Goal: Check status: Check status

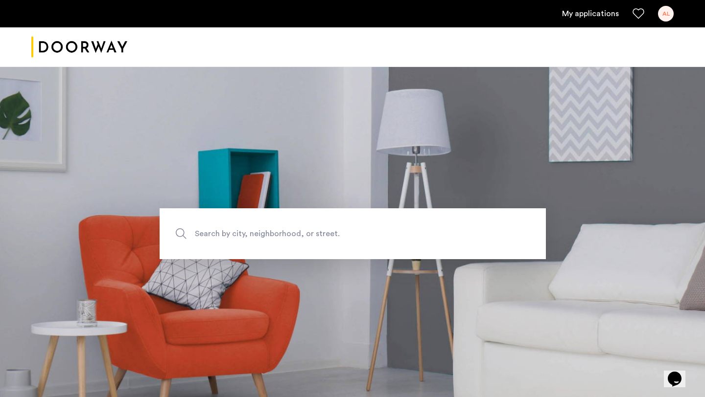
click at [580, 11] on link "My applications" at bounding box center [590, 14] width 57 height 12
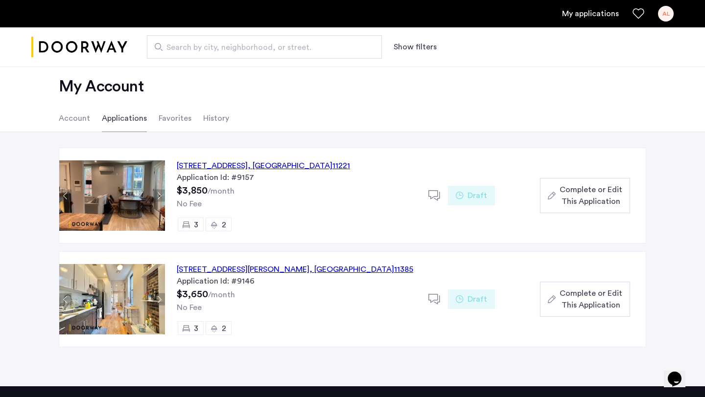
scroll to position [12, 0]
